Goal: Task Accomplishment & Management: Complete application form

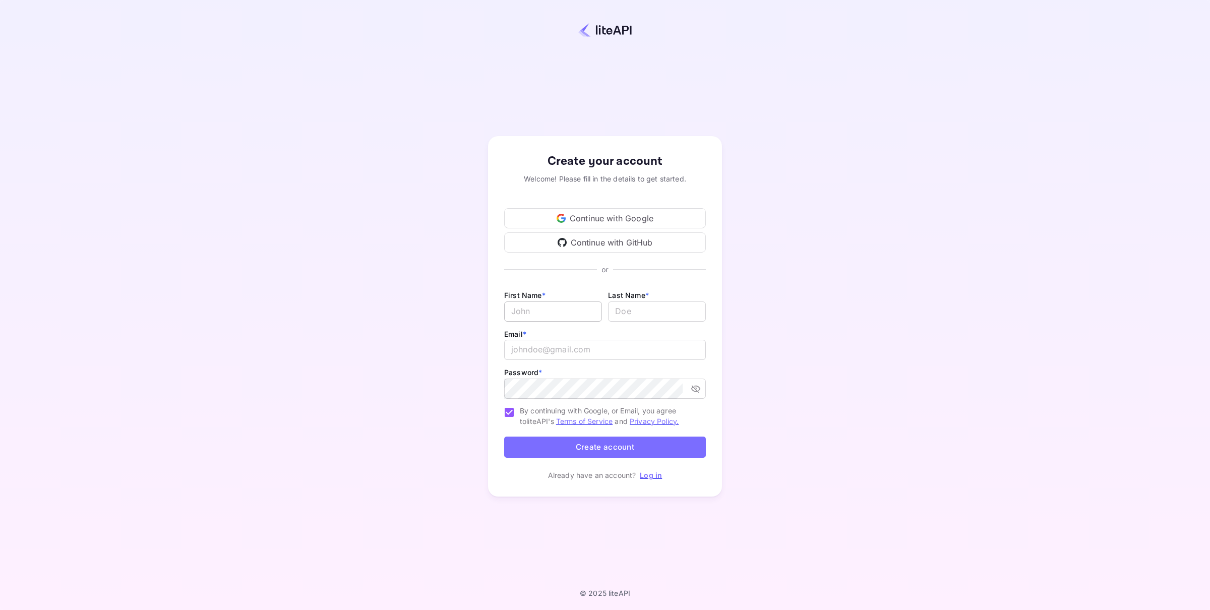
type input "[PERSON_NAME][EMAIL_ADDRESS][DOMAIN_NAME]"
click at [564, 311] on input "Email *" at bounding box center [553, 312] width 98 height 20
type input "[PERSON_NAME]"
click at [547, 352] on input "[PERSON_NAME][EMAIL_ADDRESS][DOMAIN_NAME]" at bounding box center [605, 350] width 202 height 20
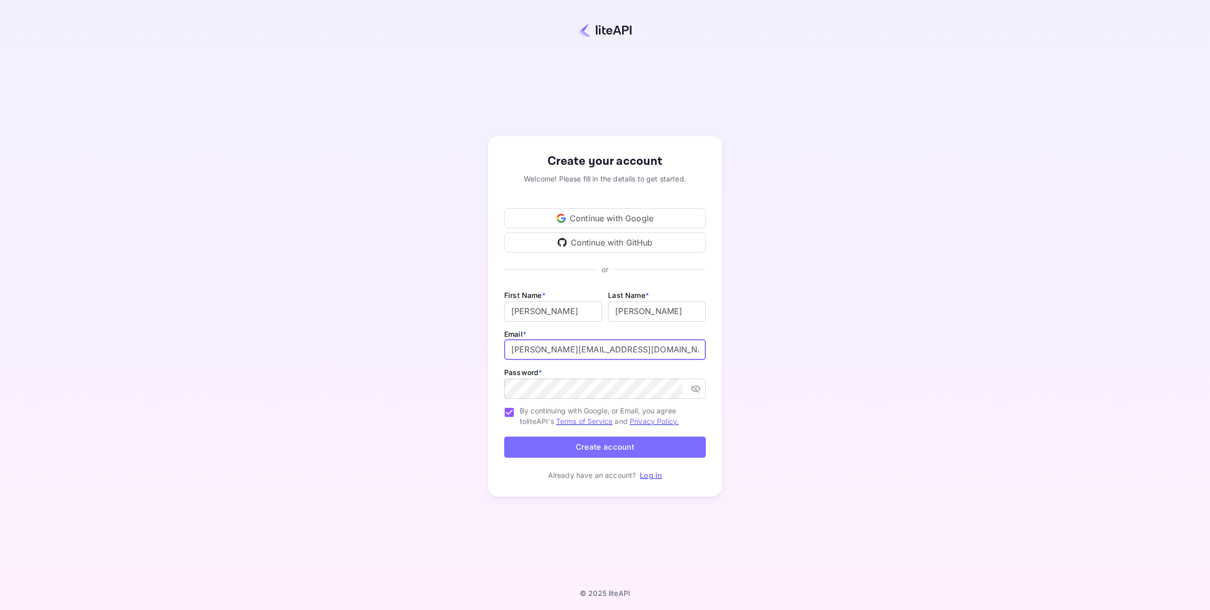
click at [657, 347] on input "[PERSON_NAME][EMAIL_ADDRESS][DOMAIN_NAME]" at bounding box center [605, 350] width 202 height 20
type input "[PERSON_NAME][EMAIL_ADDRESS][DOMAIN_NAME]"
click at [609, 447] on button "Create account" at bounding box center [605, 448] width 202 height 22
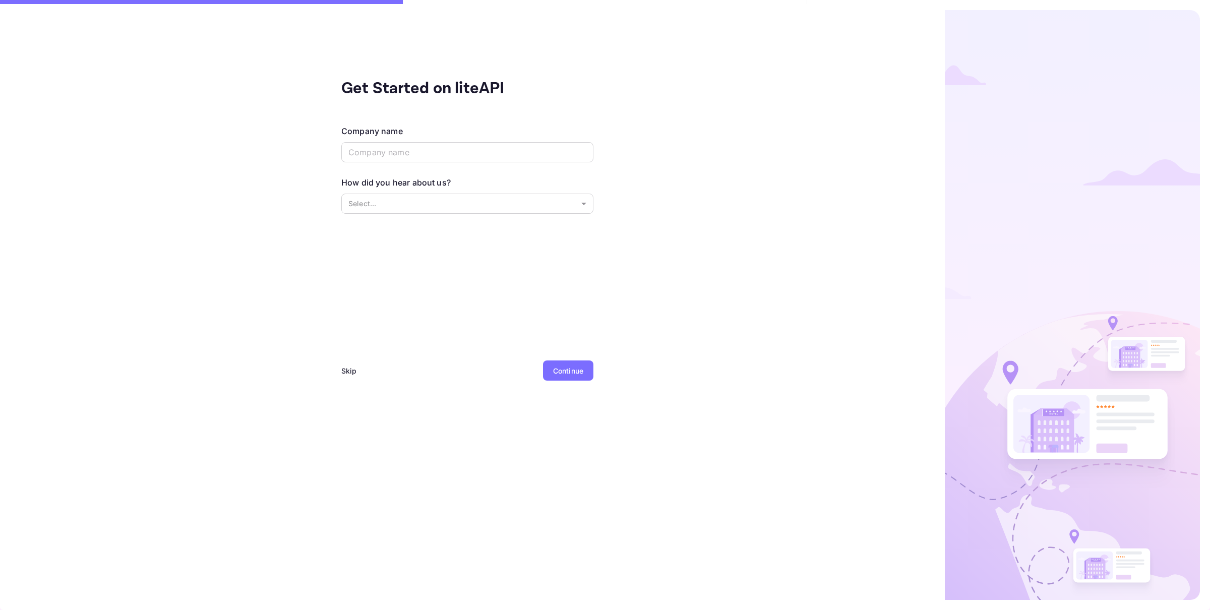
click at [348, 368] on div "Skip" at bounding box center [349, 371] width 16 height 11
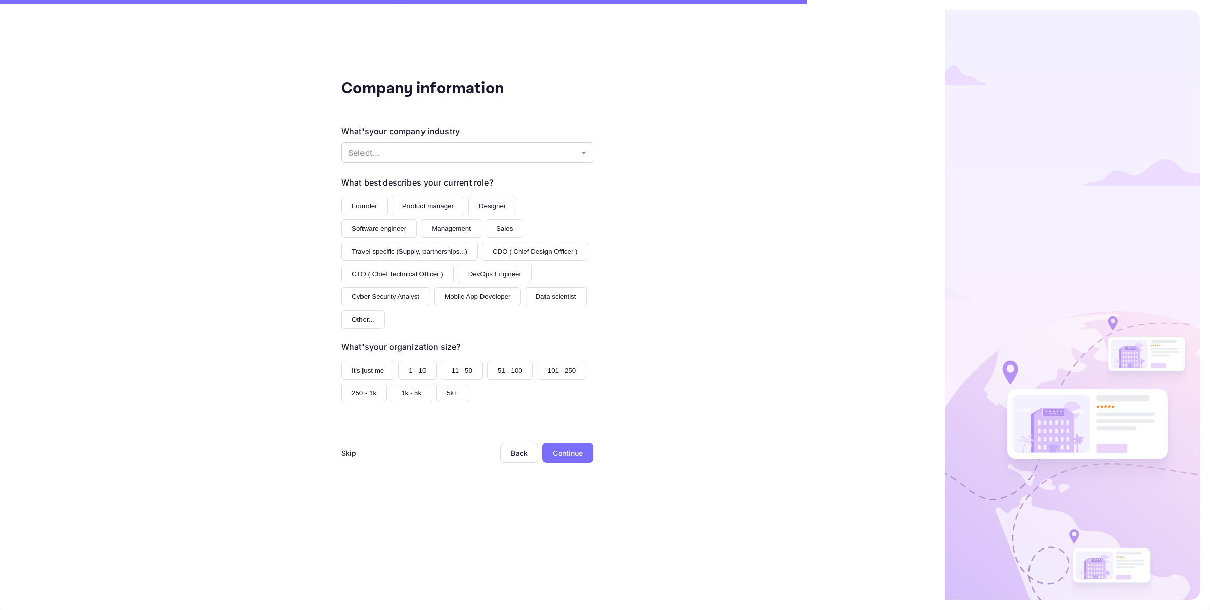
click at [346, 460] on div "Skip" at bounding box center [349, 453] width 16 height 20
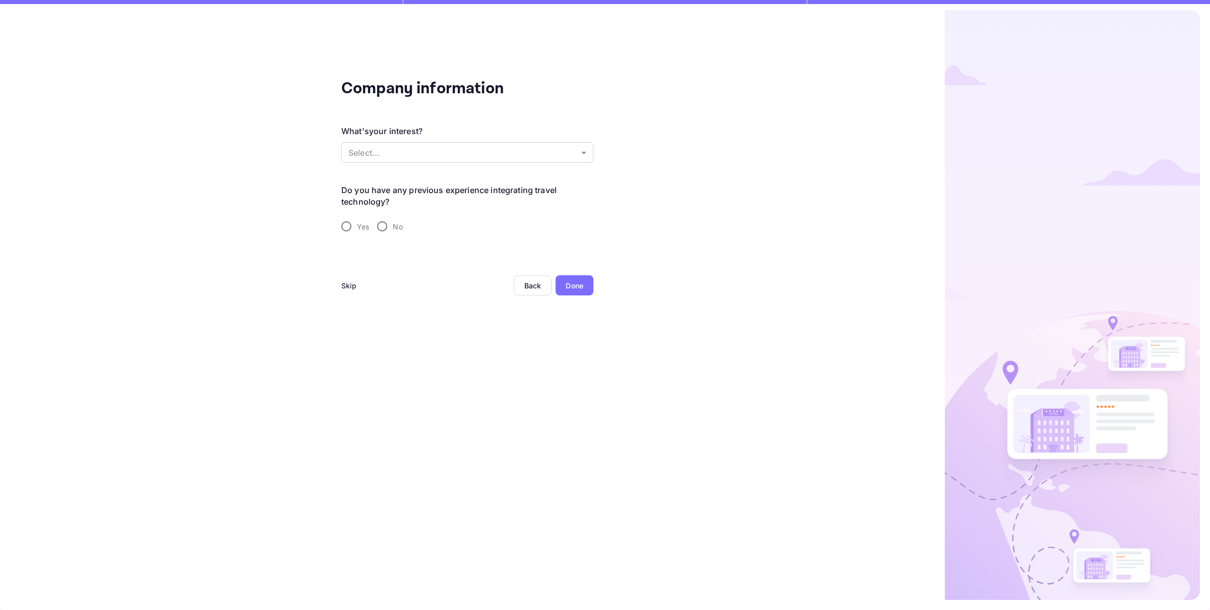
click at [354, 277] on div "Skip" at bounding box center [349, 285] width 16 height 20
